Goal: Task Accomplishment & Management: Complete application form

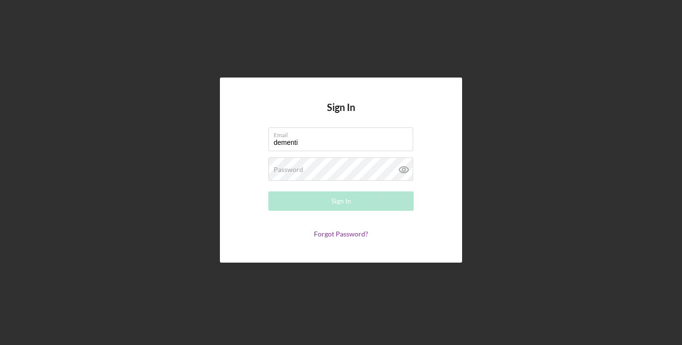
type input "[EMAIL_ADDRESS][DOMAIN_NAME]"
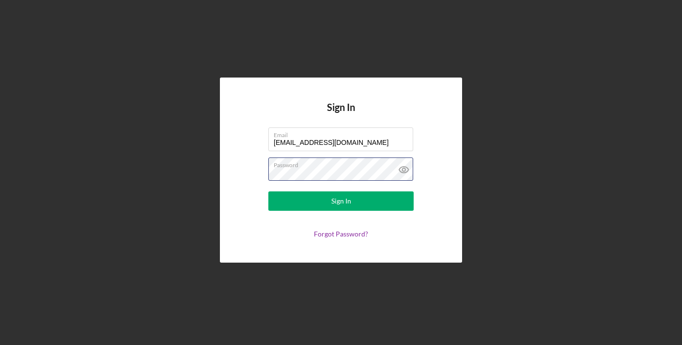
click at [268, 191] on button "Sign In" at bounding box center [340, 200] width 145 height 19
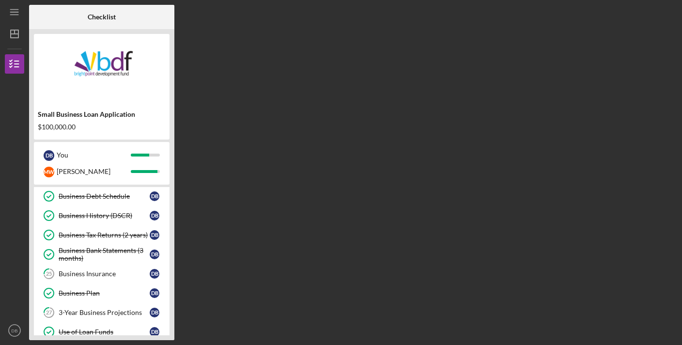
scroll to position [225, 0]
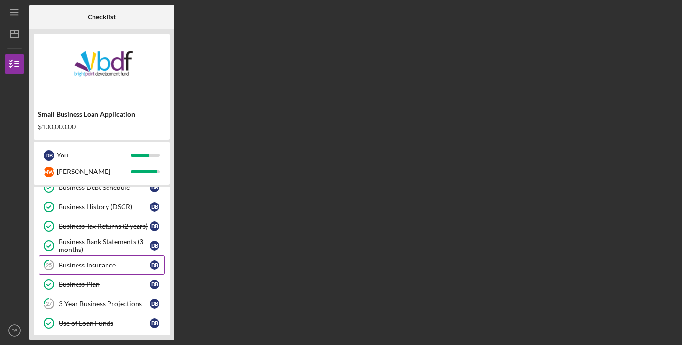
click at [119, 268] on div "Business Insurance" at bounding box center [104, 265] width 91 height 8
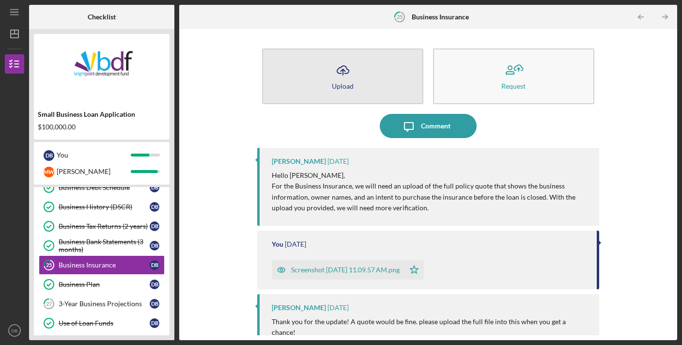
click at [370, 79] on button "Icon/Upload Upload" at bounding box center [342, 76] width 161 height 56
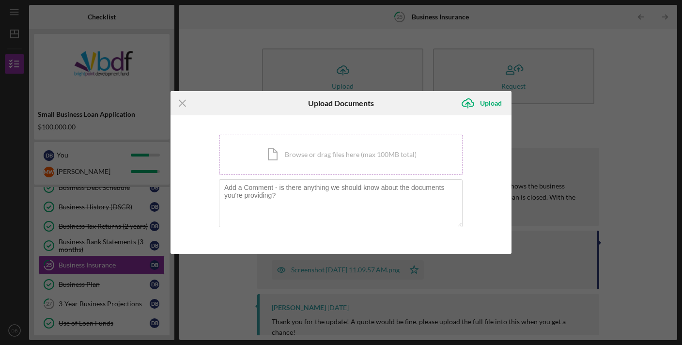
click at [352, 138] on div "Icon/Document Browse or drag files here (max 100MB total) Tap to choose files o…" at bounding box center [341, 155] width 244 height 40
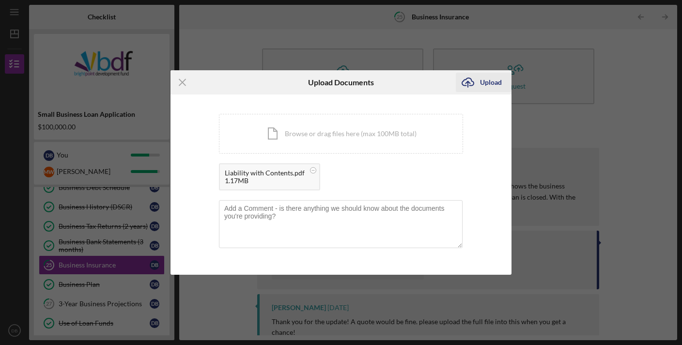
click at [485, 81] on div "Upload" at bounding box center [491, 82] width 22 height 19
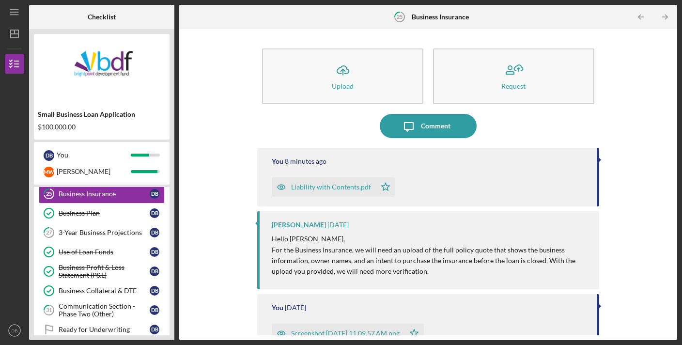
scroll to position [294, 0]
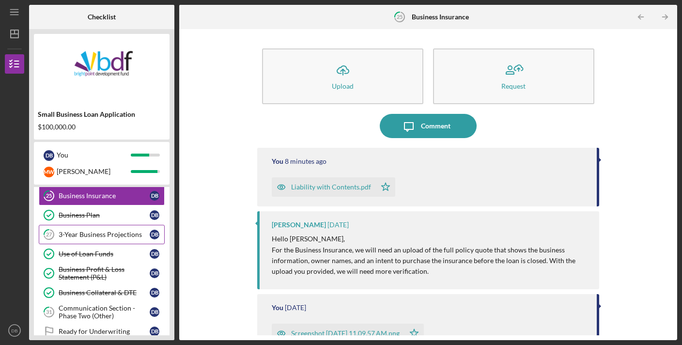
click at [113, 235] on div "3-Year Business Projections" at bounding box center [104, 234] width 91 height 8
